Goal: Information Seeking & Learning: Find specific page/section

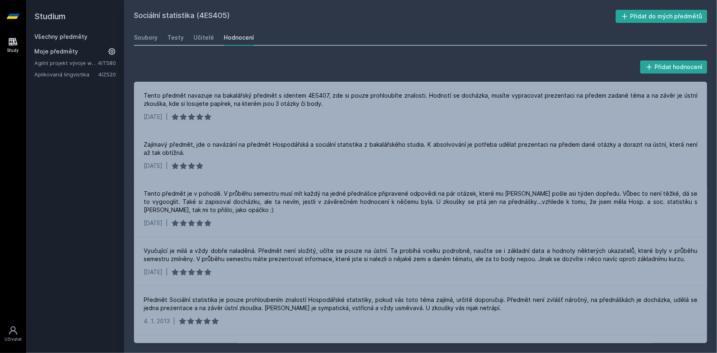
click at [74, 62] on link "Agilní projekt vývoje webové aplikace" at bounding box center [66, 63] width 64 height 8
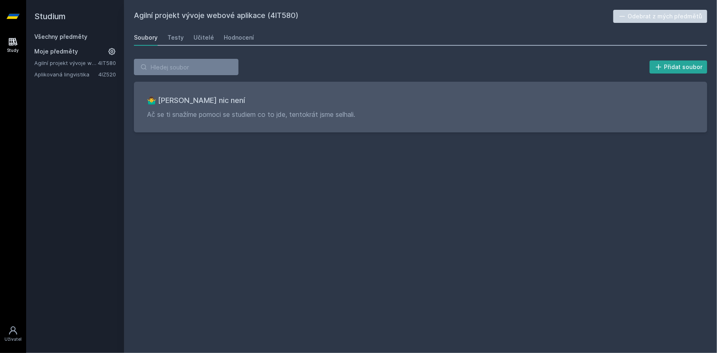
click at [54, 33] on link "Všechny předměty" at bounding box center [60, 36] width 53 height 7
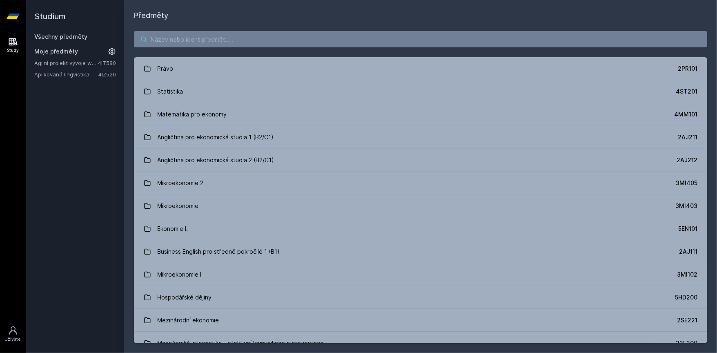
click at [203, 40] on input "search" at bounding box center [421, 39] width 574 height 16
paste input "4DM511"
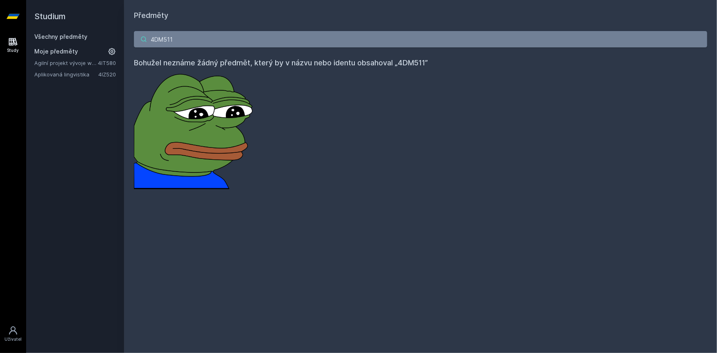
click at [212, 38] on input "4DM511" at bounding box center [421, 39] width 574 height 16
paste input "422"
click at [210, 39] on input "4DM422" at bounding box center [421, 39] width 574 height 16
paste input "SA661"
click at [241, 34] on input "4SA660" at bounding box center [421, 39] width 574 height 16
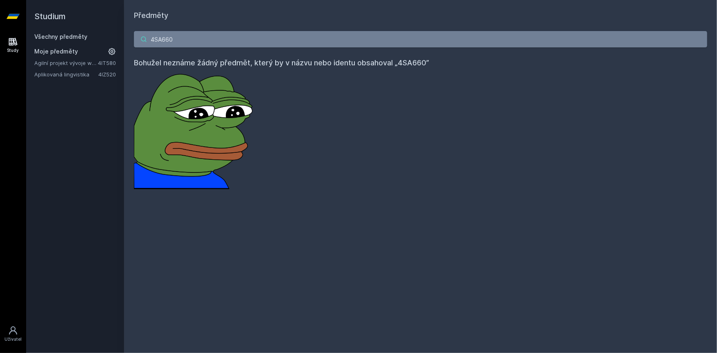
click at [241, 38] on input "4SA660" at bounding box center [421, 39] width 574 height 16
paste input "IZ441"
type input "4IZ441"
click at [58, 41] on div "Všechny předměty Moje předměty Agilní projekt vývoje webové aplikace 4IT580 Apl…" at bounding box center [75, 56] width 82 height 46
click at [58, 38] on link "Všechny předměty" at bounding box center [60, 36] width 53 height 7
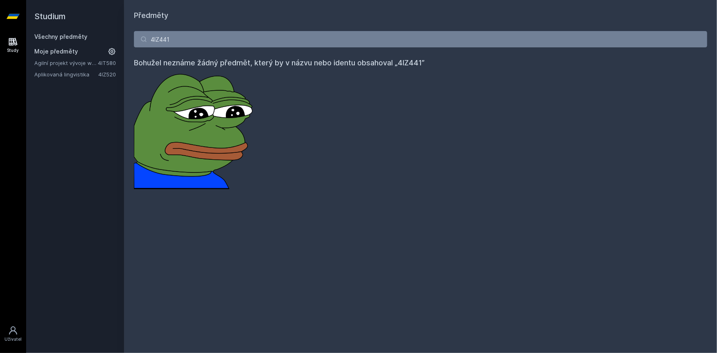
click at [58, 38] on link "Všechny předměty" at bounding box center [60, 36] width 53 height 7
